Goal: Task Accomplishment & Management: Complete application form

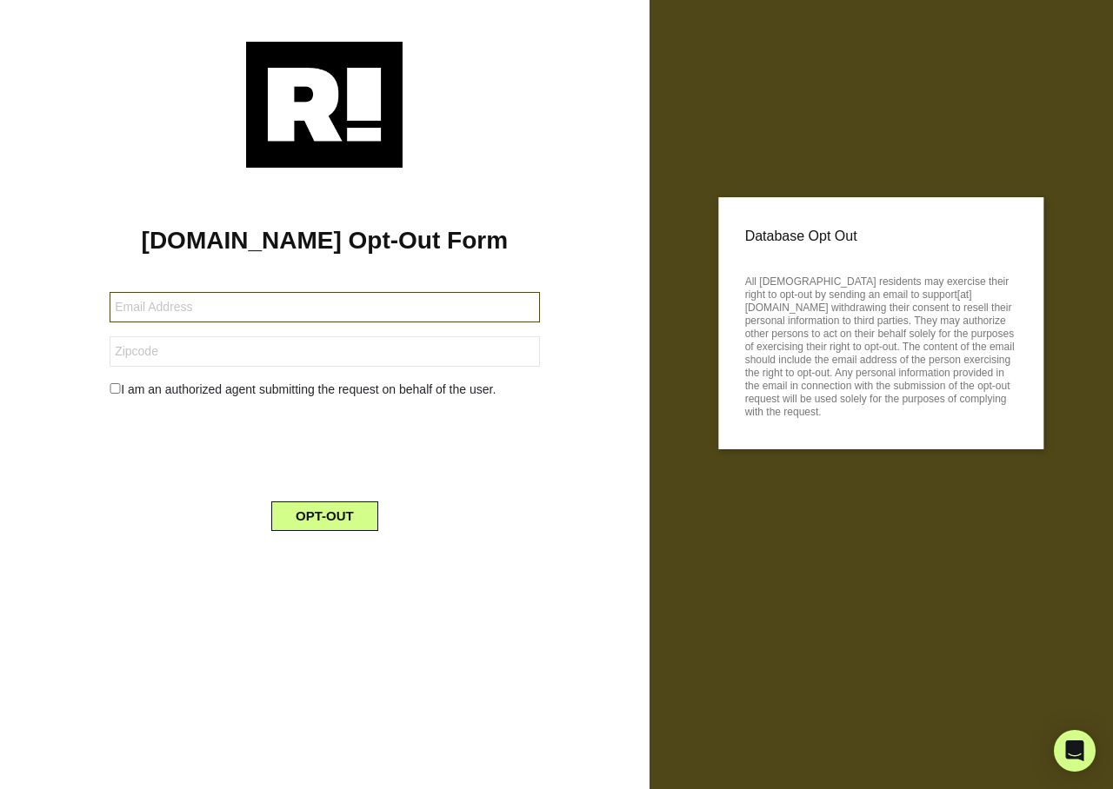
type input "[EMAIL_ADDRESS][DOMAIN_NAME]"
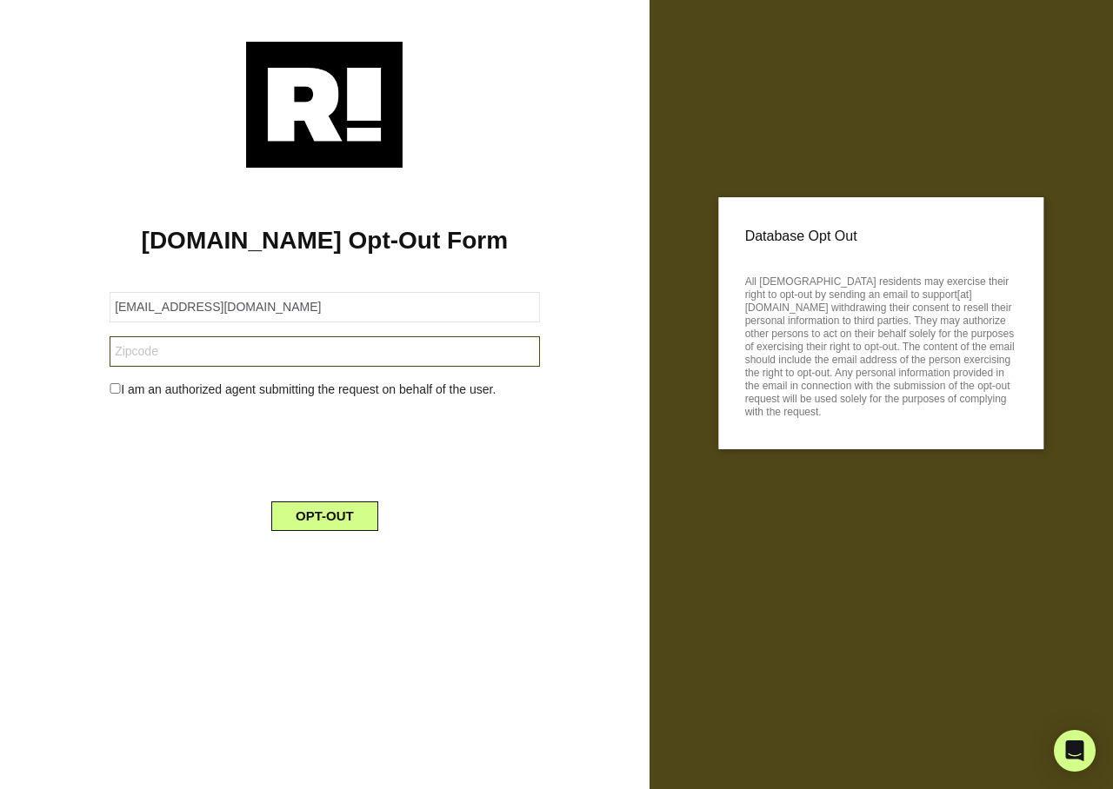
type input "600515"
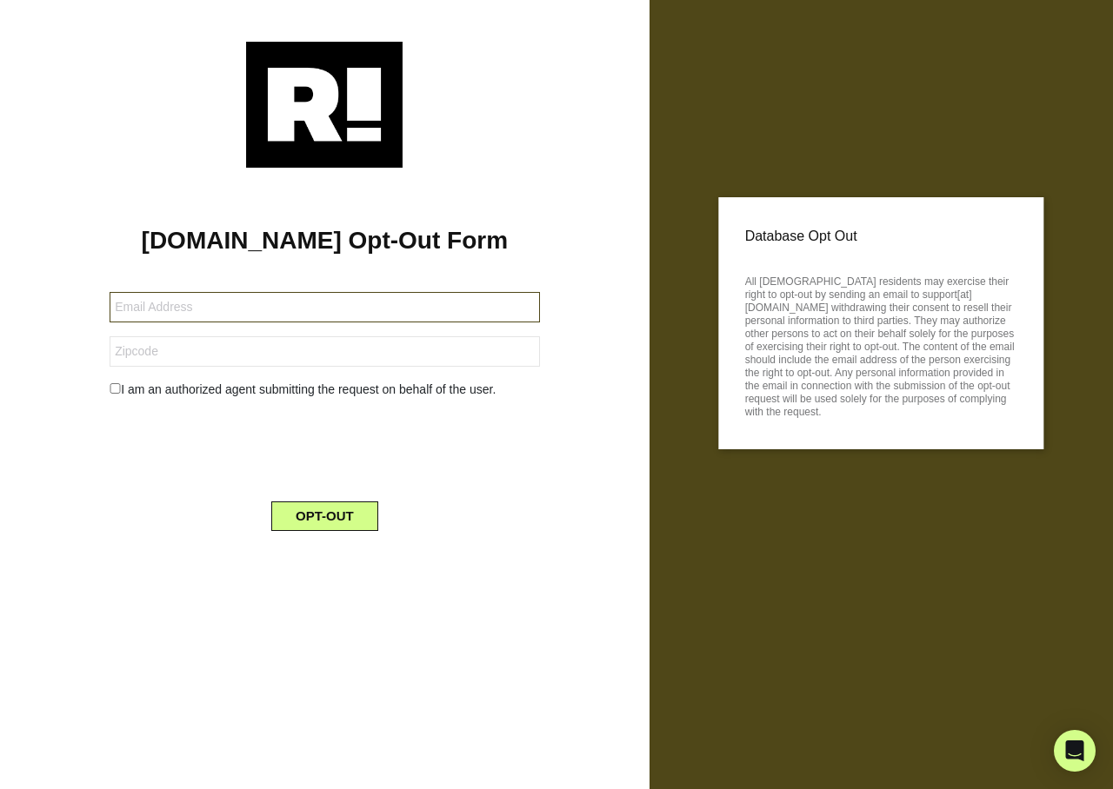
type input "[EMAIL_ADDRESS][DOMAIN_NAME]"
type input "600515"
type input "[EMAIL_ADDRESS][DOMAIN_NAME]"
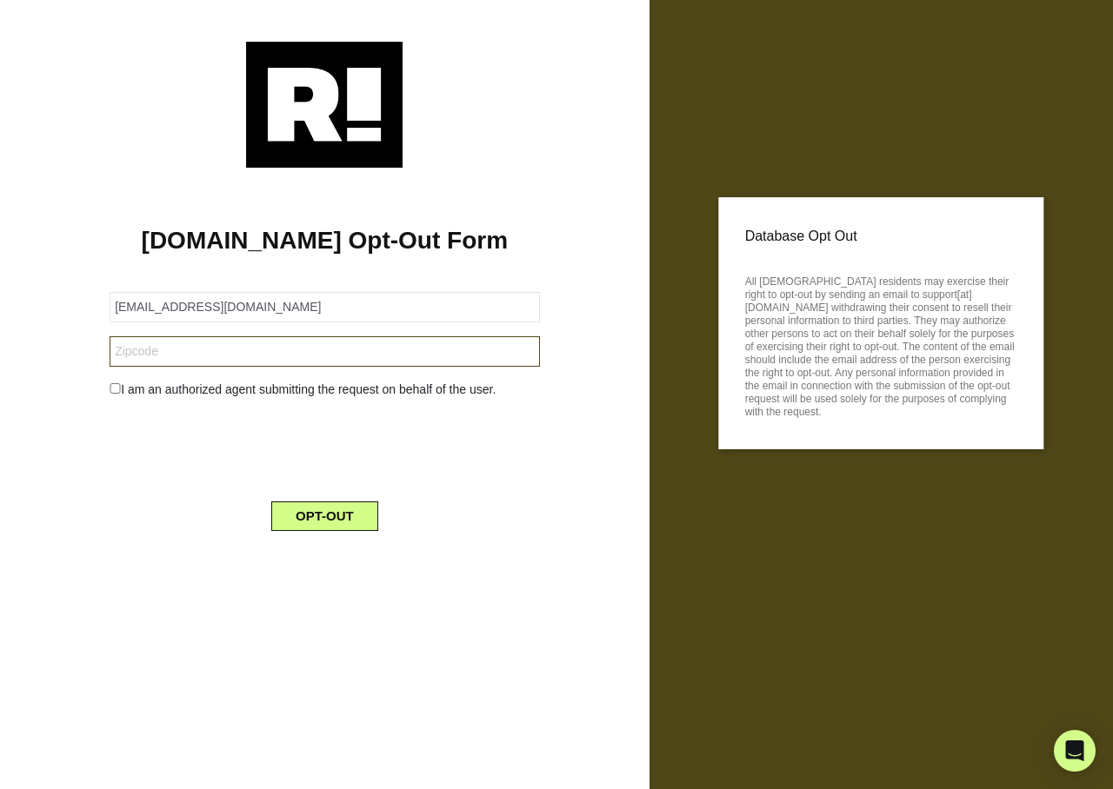
type input "600515"
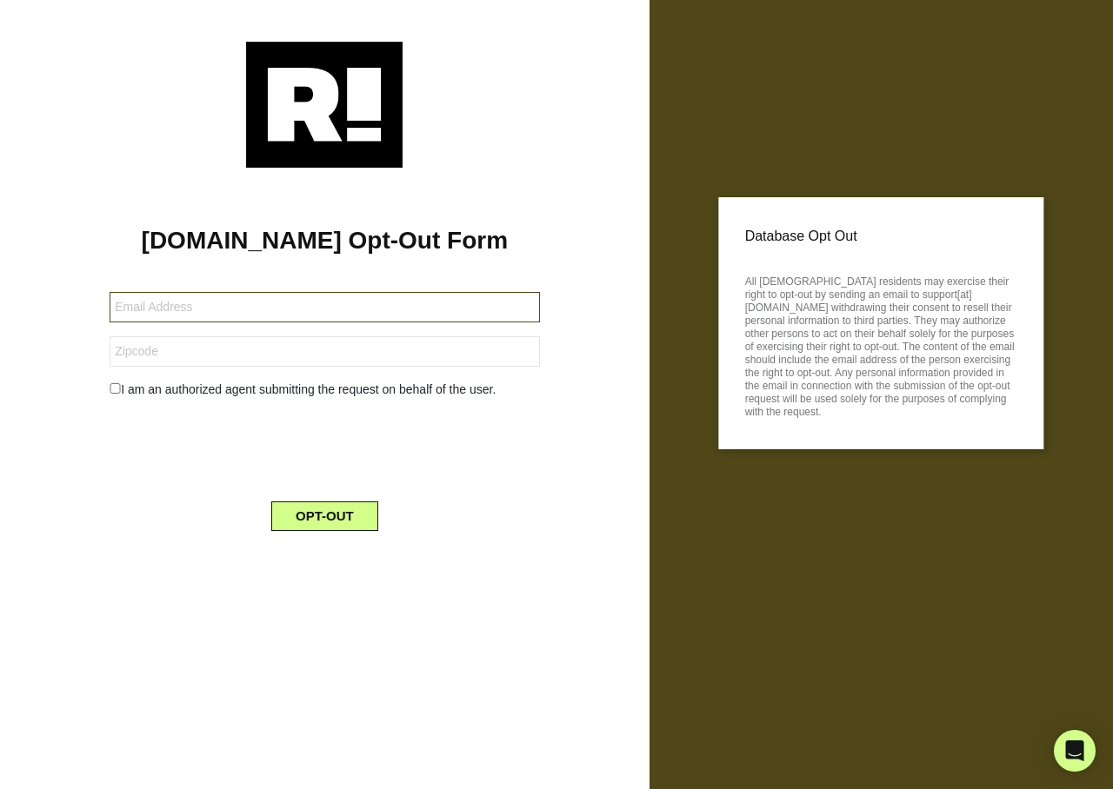
type input "[EMAIL_ADDRESS][DOMAIN_NAME]"
type input "600515"
type input "[EMAIL_ADDRESS][DOMAIN_NAME]"
type input "600515"
type input "[EMAIL_ADDRESS][DOMAIN_NAME]"
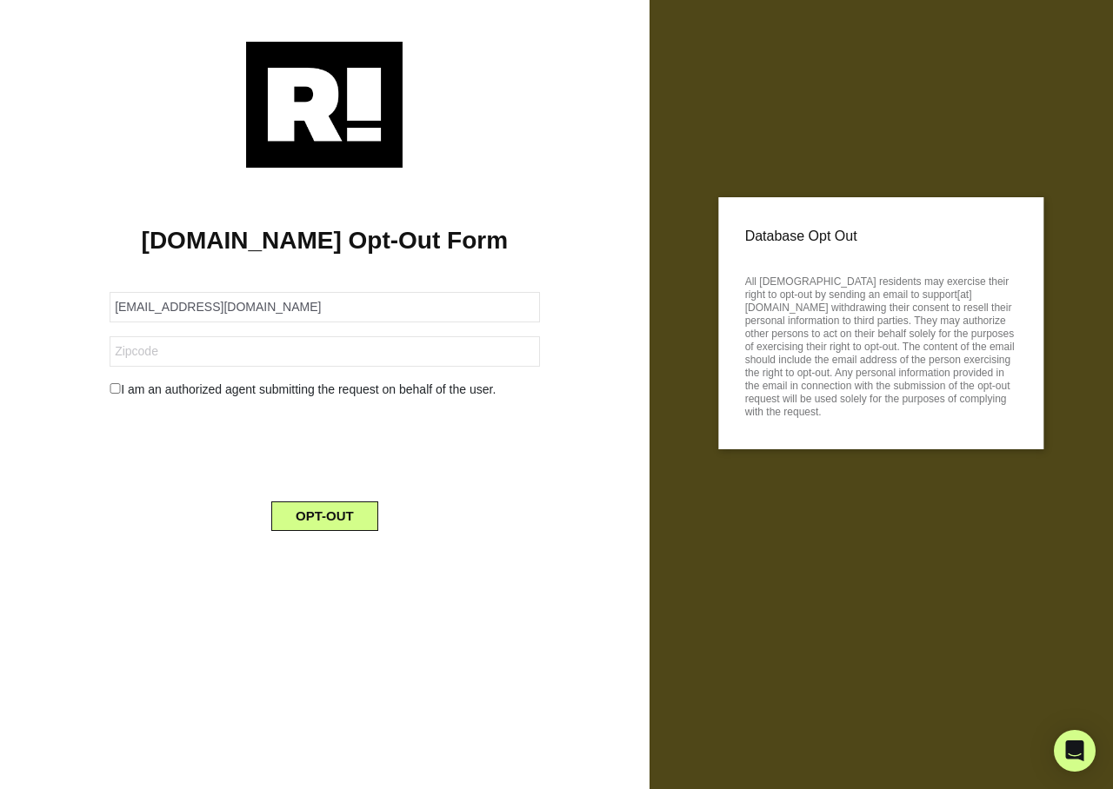
type input "600515"
type input "[EMAIL_ADDRESS][DOMAIN_NAME]"
type input "600515"
type input "[EMAIL_ADDRESS][DOMAIN_NAME]"
type input "600515"
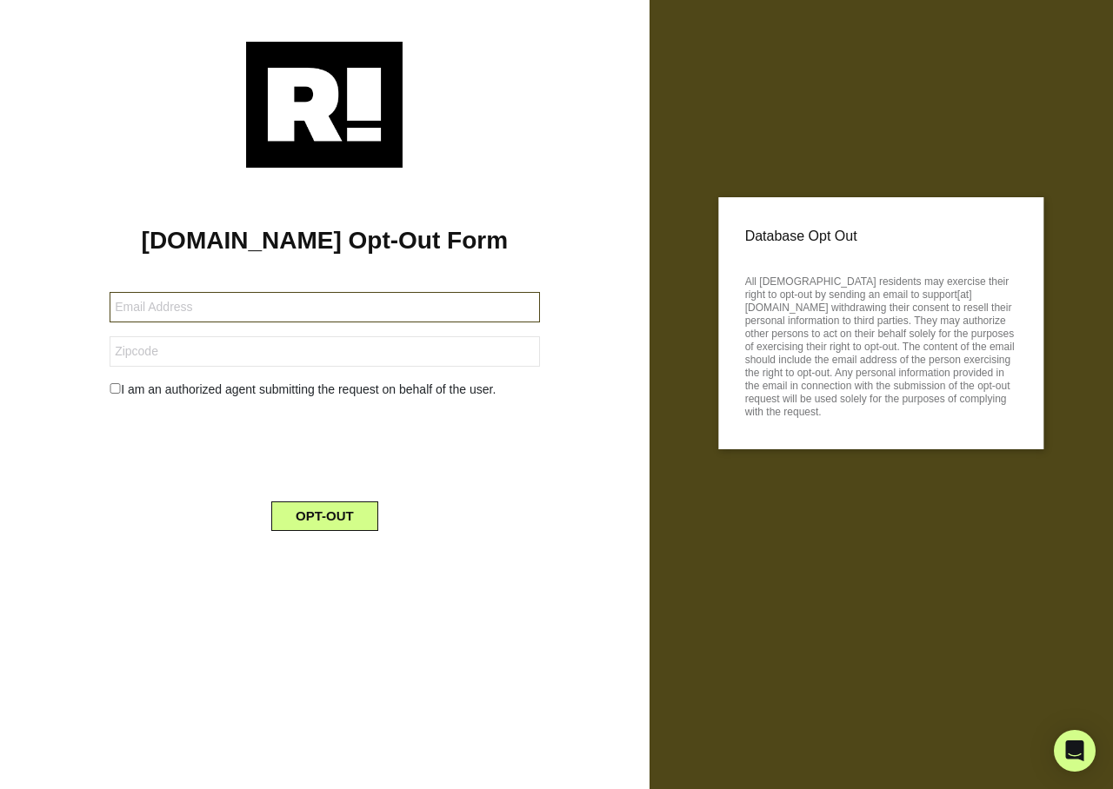
type input "[EMAIL_ADDRESS][DOMAIN_NAME]"
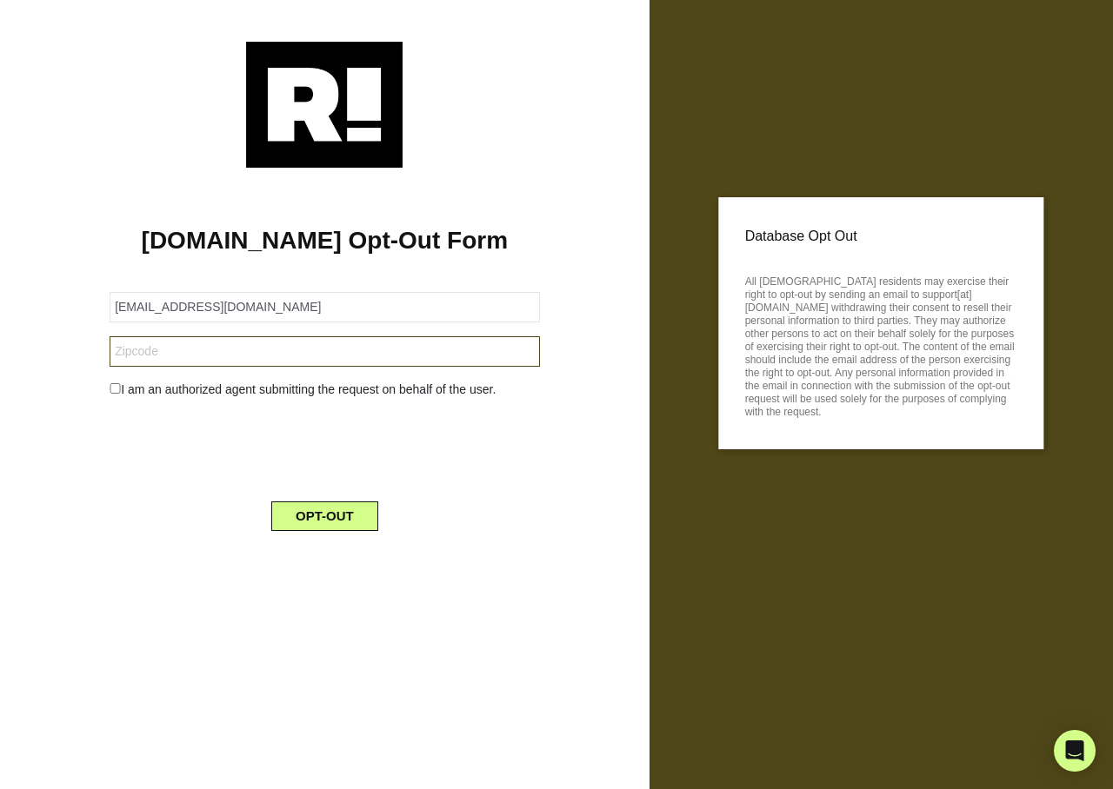
type input "600515"
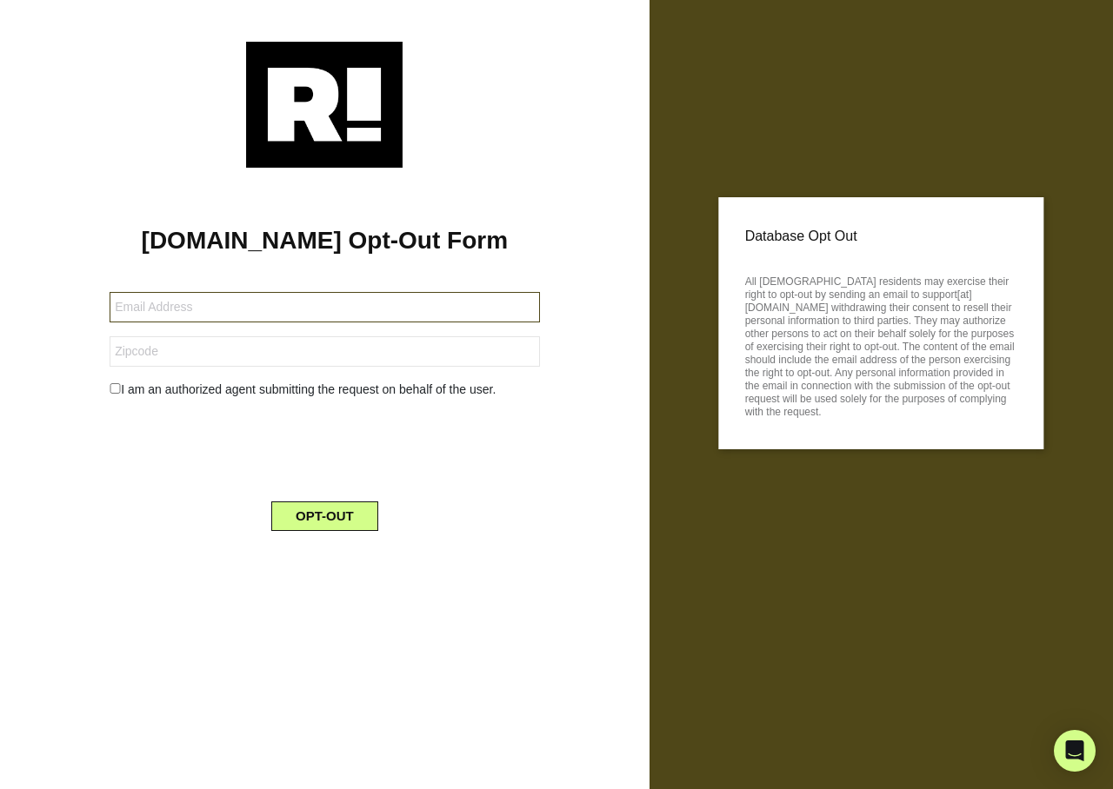
type input "[EMAIL_ADDRESS][DOMAIN_NAME]"
type input "600515"
